Goal: Participate in discussion

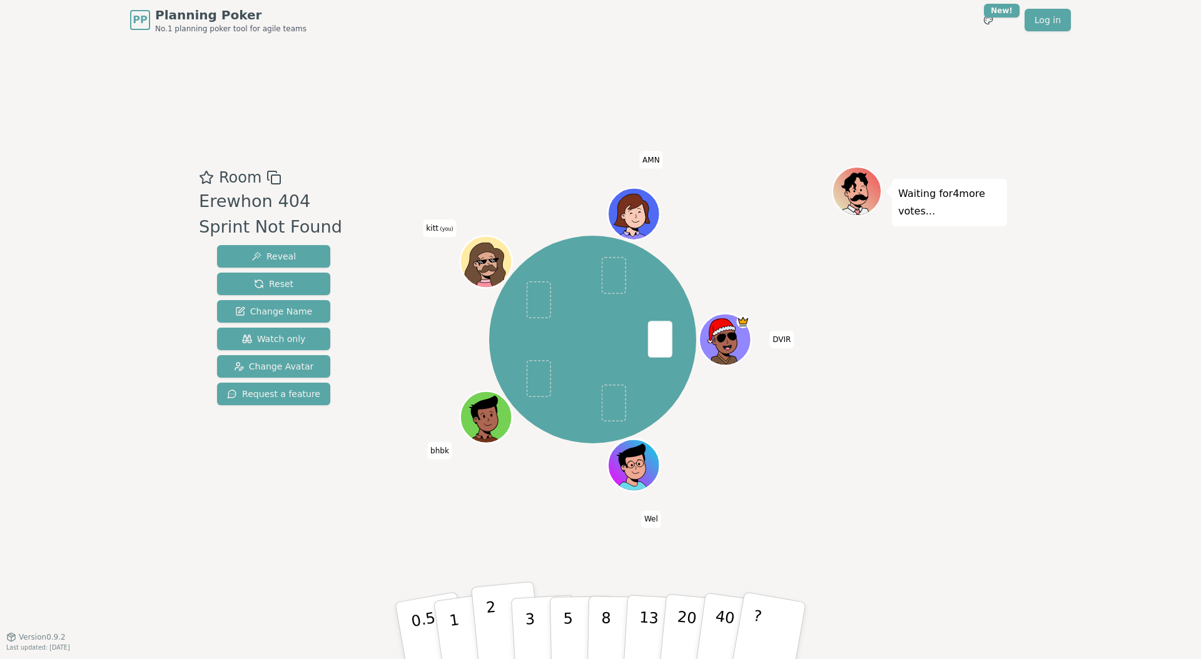
click at [478, 622] on button "2" at bounding box center [506, 631] width 71 height 99
click at [481, 624] on button "2" at bounding box center [506, 631] width 71 height 99
click at [483, 627] on button "2" at bounding box center [506, 631] width 71 height 99
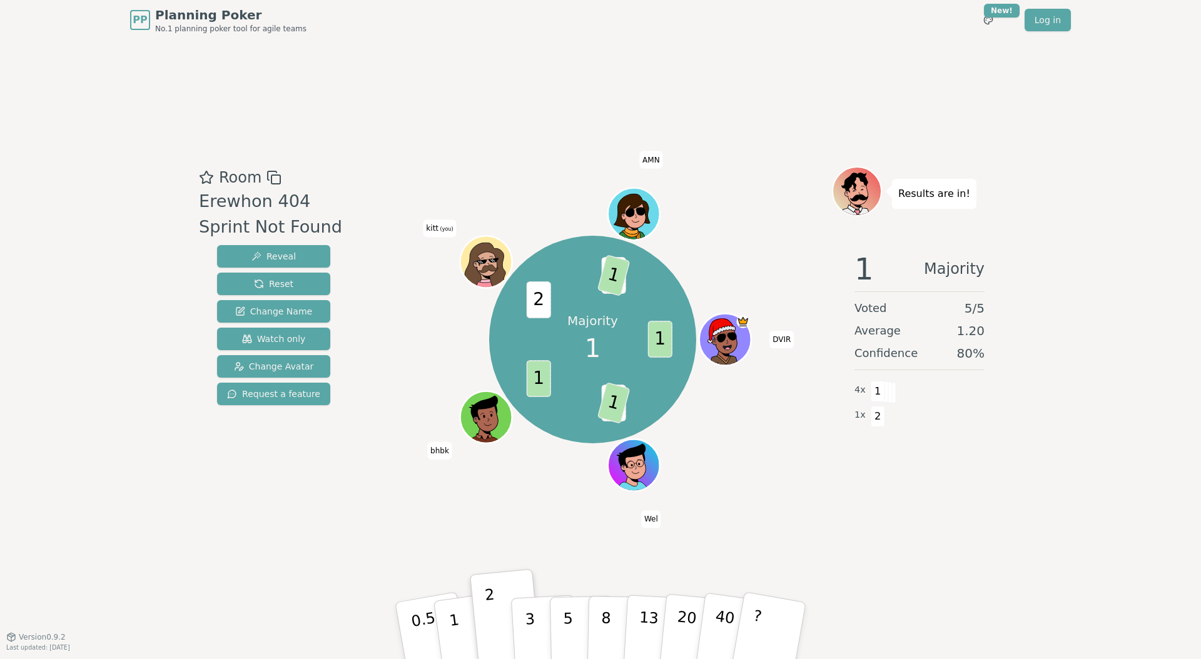
click at [836, 525] on div "Room Erewhon 404 Sprint Not Found Reveal Reset Change Name Watch only Change Av…" at bounding box center [600, 338] width 813 height 597
click at [469, 614] on button "1" at bounding box center [469, 630] width 74 height 101
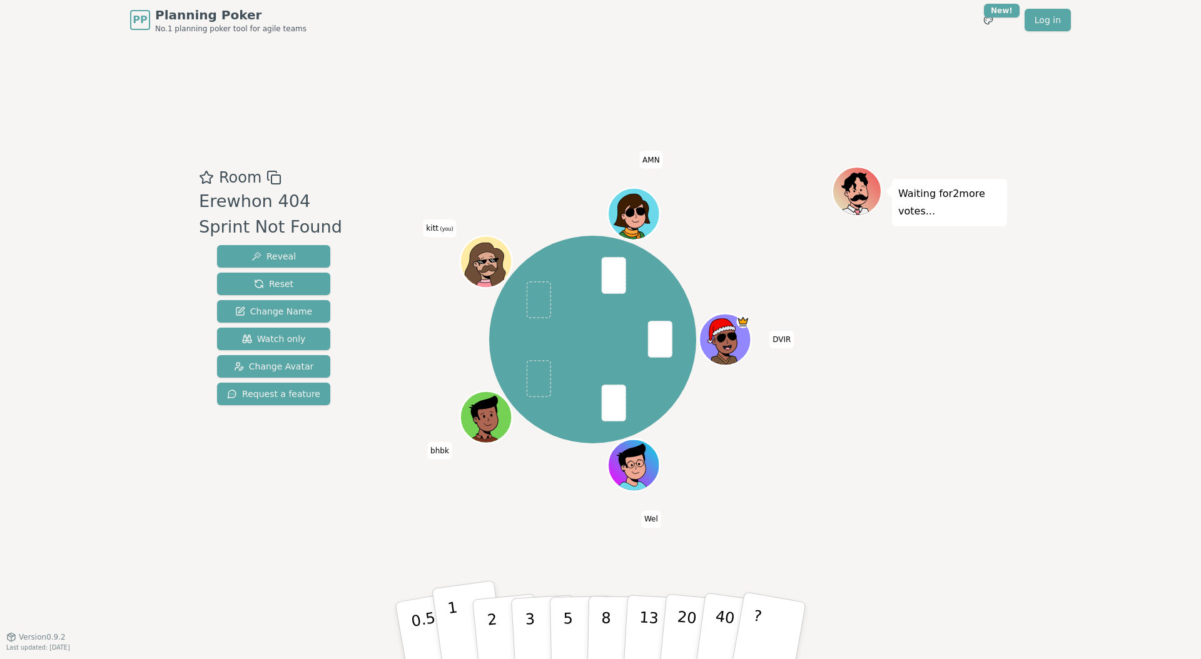
click at [465, 637] on button "1" at bounding box center [469, 630] width 74 height 101
